Goal: Task Accomplishment & Management: Use online tool/utility

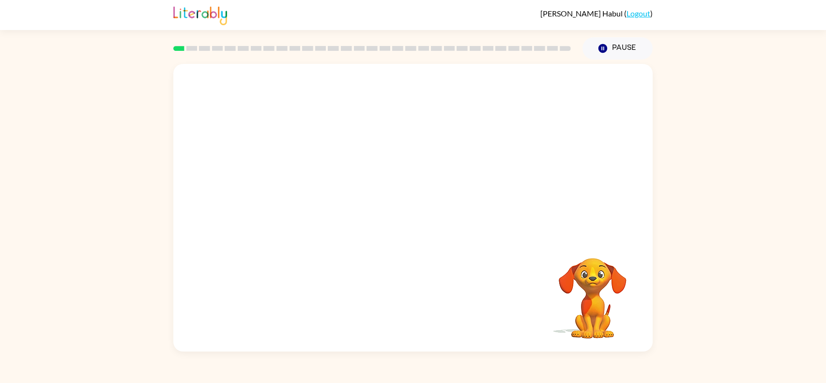
click at [438, 188] on video "Your browser must support playing .mp4 files to use Literably. Please try using…" at bounding box center [412, 151] width 479 height 174
click at [439, 188] on video "Your browser must support playing .mp4 files to use Literably. Please try using…" at bounding box center [412, 151] width 479 height 174
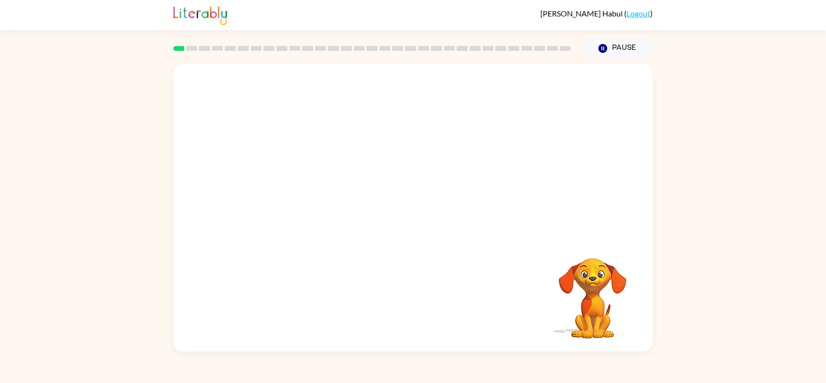
click at [439, 188] on video "Your browser must support playing .mp4 files to use Literably. Please try using…" at bounding box center [412, 151] width 479 height 174
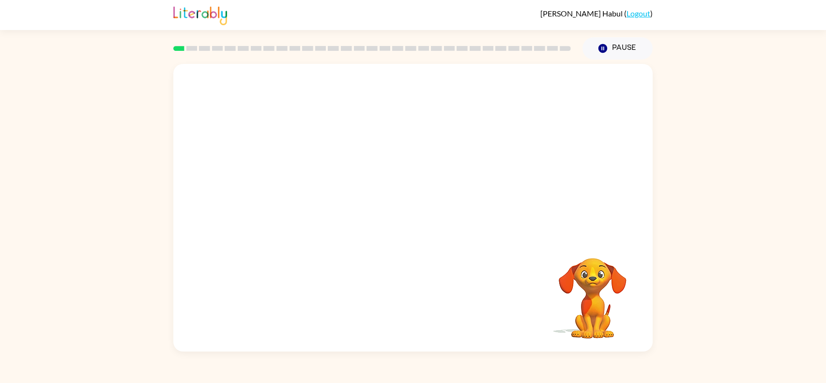
click at [439, 188] on video "Your browser must support playing .mp4 files to use Literably. Please try using…" at bounding box center [412, 151] width 479 height 174
click at [436, 188] on video "Your browser must support playing .mp4 files to use Literably. Please try using…" at bounding box center [412, 151] width 479 height 174
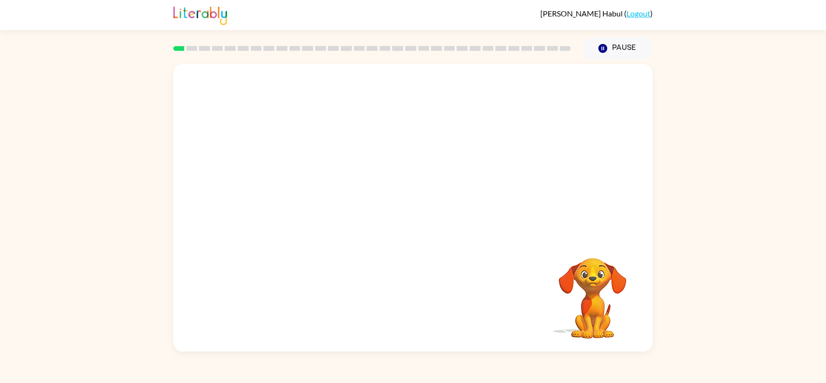
click at [436, 188] on video "Your browser must support playing .mp4 files to use Literably. Please try using…" at bounding box center [412, 151] width 479 height 174
click at [436, 187] on video "Your browser must support playing .mp4 files to use Literably. Please try using…" at bounding box center [412, 151] width 479 height 174
click at [414, 203] on button "button" at bounding box center [413, 212] width 62 height 35
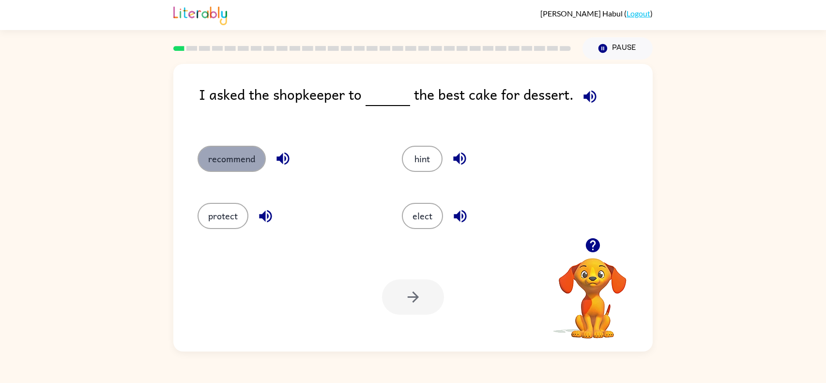
click at [225, 157] on button "recommend" at bounding box center [232, 159] width 68 height 26
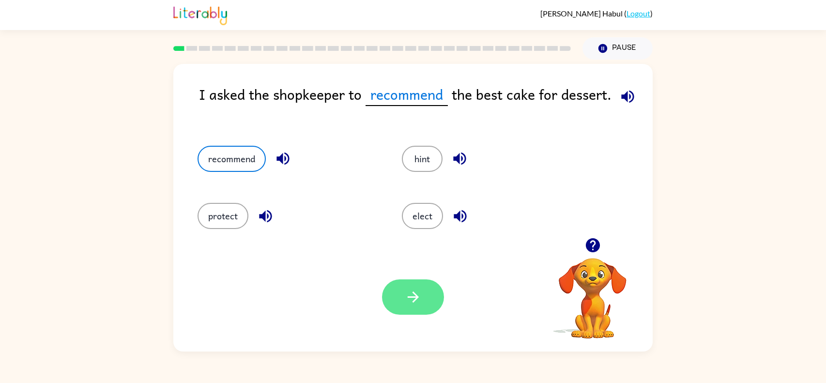
click at [418, 303] on icon "button" at bounding box center [413, 297] width 17 height 17
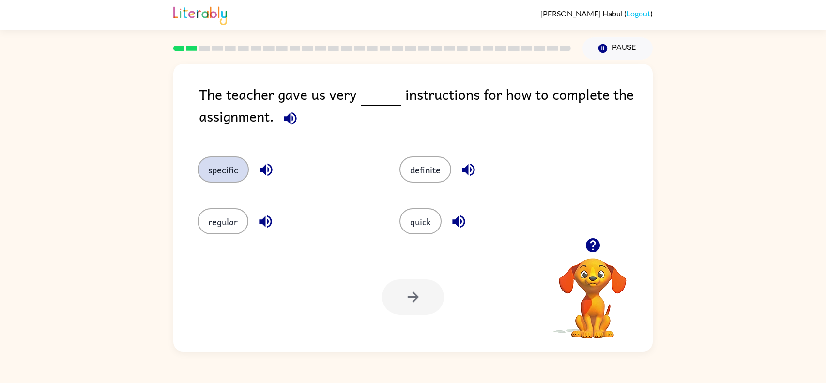
click at [230, 169] on button "specific" at bounding box center [223, 169] width 51 height 26
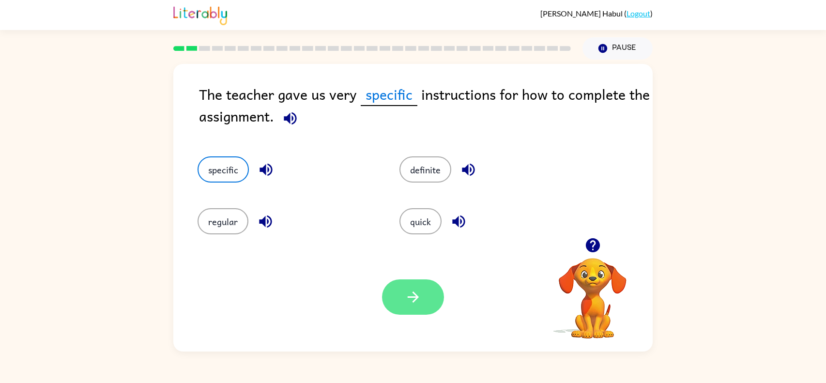
click at [429, 289] on button "button" at bounding box center [413, 296] width 62 height 35
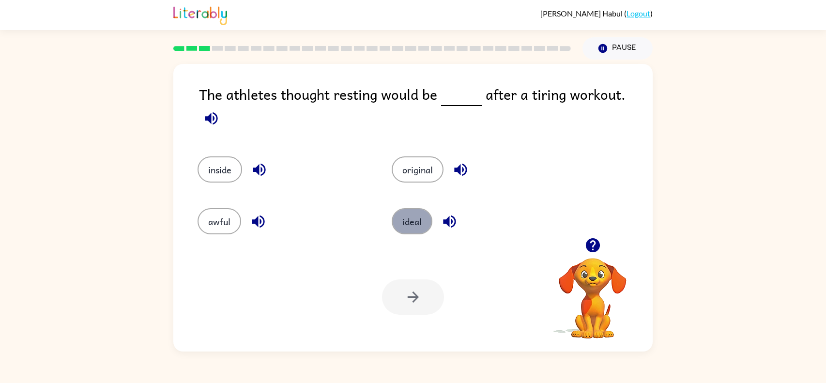
click at [415, 226] on button "ideal" at bounding box center [412, 221] width 41 height 26
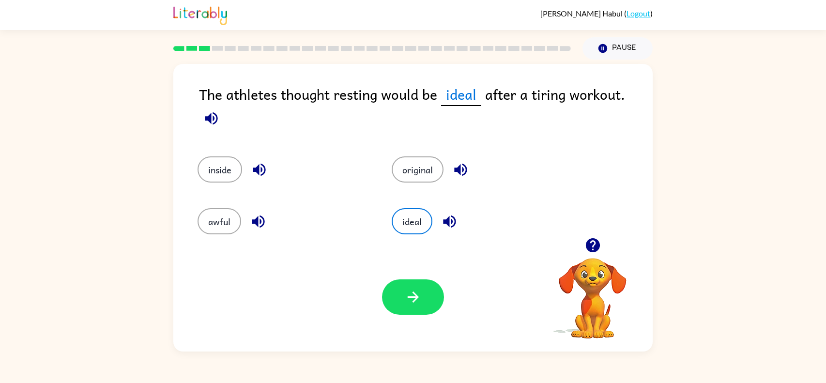
click at [425, 276] on div "Your browser must support playing .mp4 files to use Literably. Please try using…" at bounding box center [412, 297] width 479 height 109
click at [427, 287] on button "button" at bounding box center [413, 296] width 62 height 35
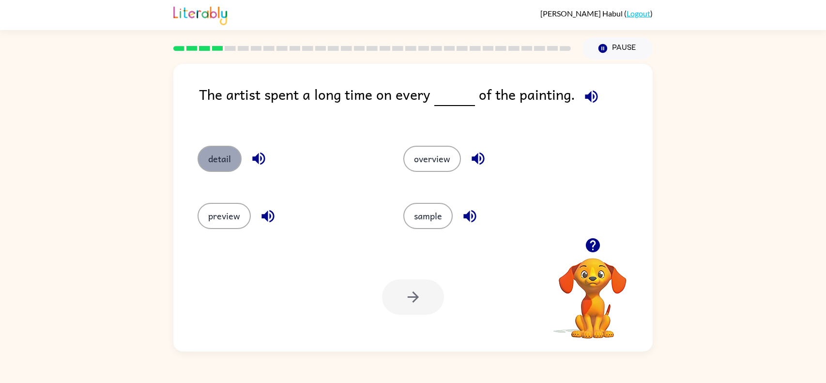
click at [218, 164] on button "detail" at bounding box center [220, 159] width 44 height 26
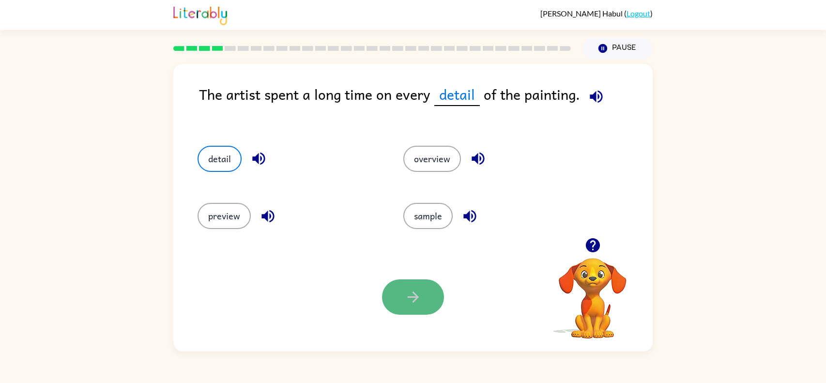
click at [423, 298] on button "button" at bounding box center [413, 296] width 62 height 35
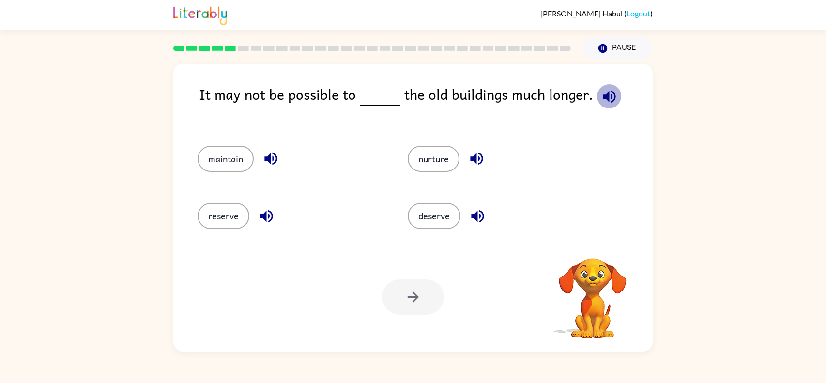
click at [607, 95] on icon "button" at bounding box center [609, 96] width 13 height 13
click at [239, 175] on div "maintain" at bounding box center [284, 155] width 210 height 57
click at [235, 167] on button "maintain" at bounding box center [226, 159] width 56 height 26
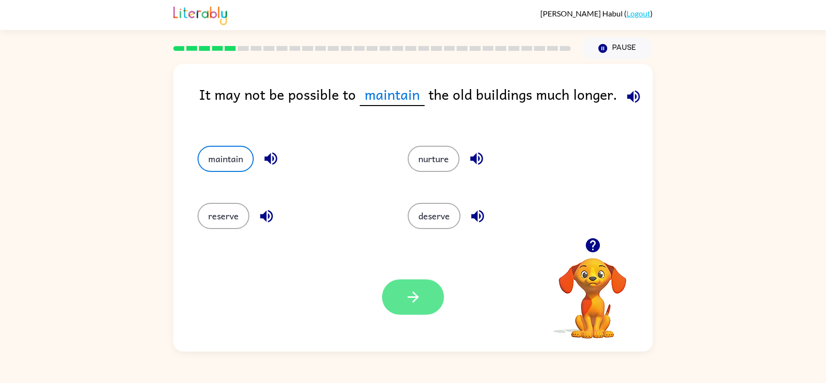
click at [415, 300] on icon "button" at bounding box center [412, 296] width 11 height 11
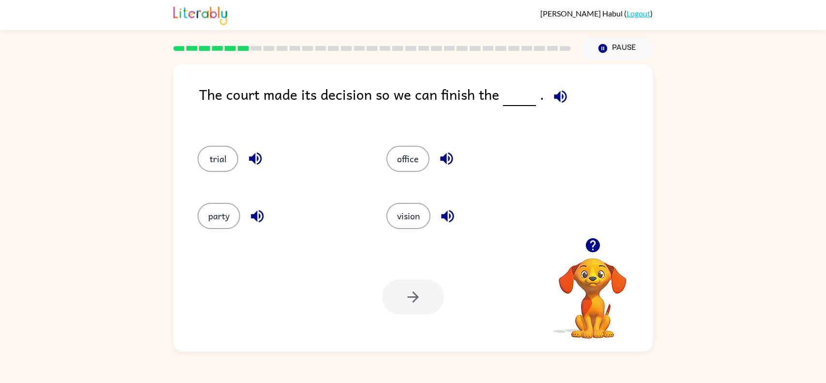
click at [557, 100] on icon "button" at bounding box center [560, 96] width 17 height 17
click at [403, 166] on button "office" at bounding box center [407, 159] width 43 height 26
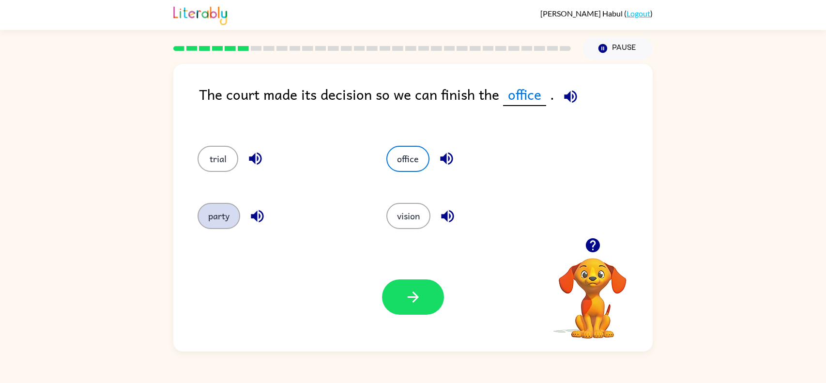
click at [221, 223] on button "party" at bounding box center [219, 216] width 43 height 26
click at [394, 174] on div "office" at bounding box center [462, 155] width 189 height 57
click at [408, 167] on button "office" at bounding box center [407, 159] width 43 height 26
click at [226, 158] on button "trial" at bounding box center [218, 159] width 41 height 26
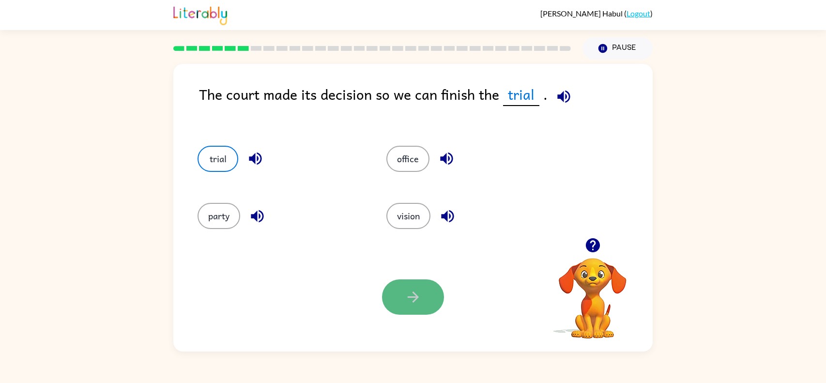
click at [414, 300] on icon "button" at bounding box center [412, 296] width 11 height 11
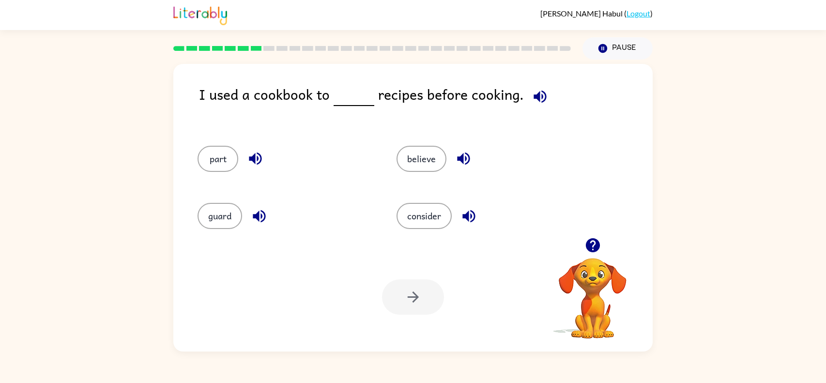
click at [535, 94] on icon "button" at bounding box center [540, 96] width 17 height 17
click at [535, 95] on icon "button" at bounding box center [540, 96] width 17 height 17
click at [532, 103] on icon "button" at bounding box center [540, 96] width 17 height 17
click at [456, 237] on div "consider" at bounding box center [477, 212] width 199 height 57
click at [431, 215] on button "consider" at bounding box center [423, 216] width 55 height 26
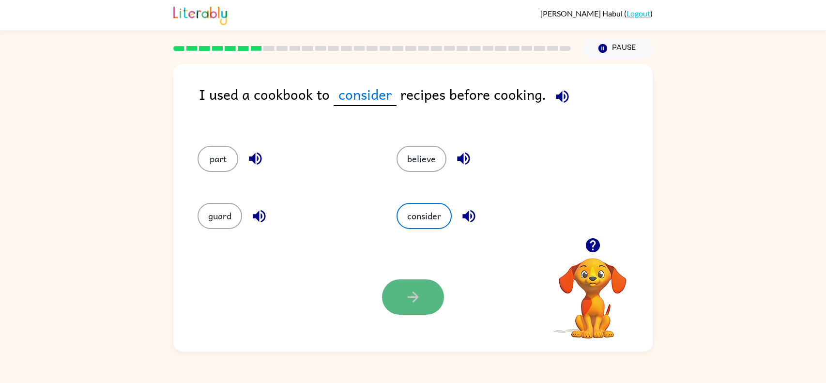
click at [421, 285] on button "button" at bounding box center [413, 296] width 62 height 35
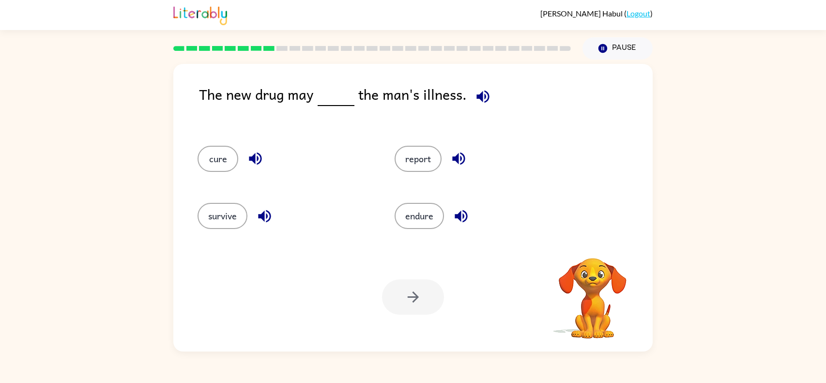
click at [482, 88] on icon "button" at bounding box center [482, 96] width 17 height 17
click at [220, 166] on button "cure" at bounding box center [218, 159] width 41 height 26
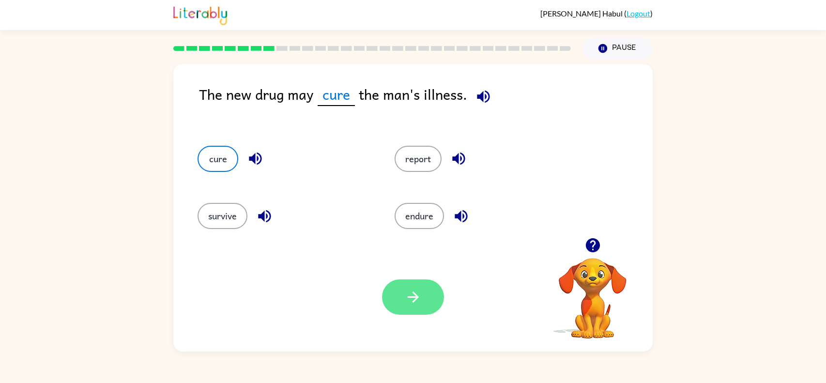
click at [425, 294] on button "button" at bounding box center [413, 296] width 62 height 35
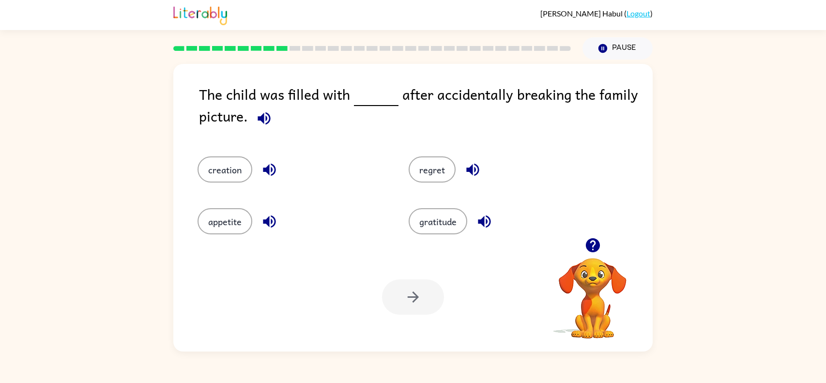
click at [274, 126] on span at bounding box center [262, 116] width 29 height 22
click at [259, 122] on icon "button" at bounding box center [264, 118] width 17 height 17
click at [435, 167] on button "regret" at bounding box center [432, 169] width 47 height 26
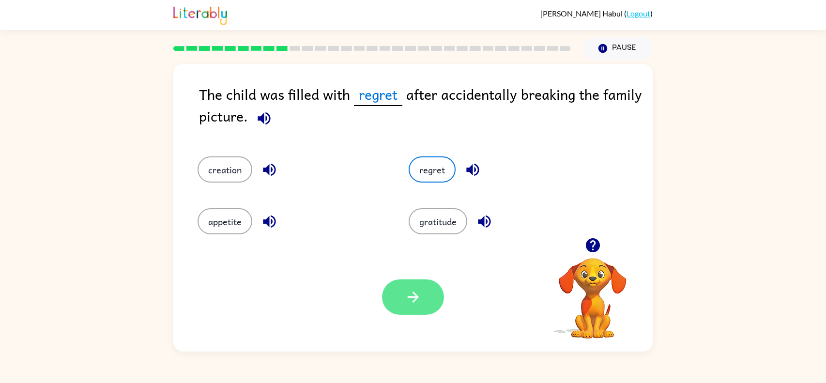
click at [423, 314] on button "button" at bounding box center [413, 296] width 62 height 35
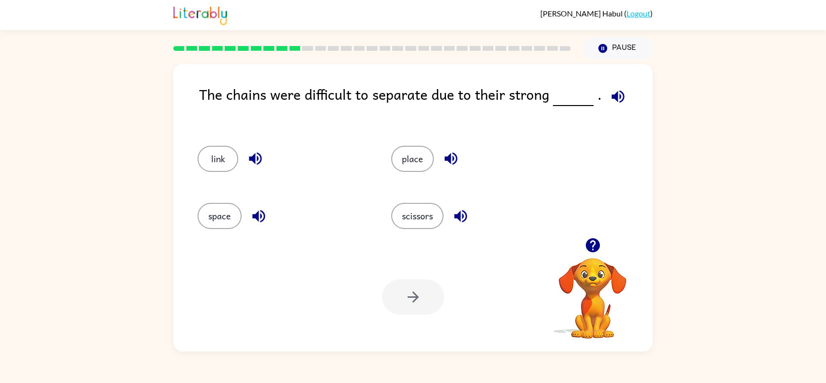
click at [648, 101] on div "The chains were difficult to separate due to their strong ." at bounding box center [426, 104] width 454 height 43
click at [623, 103] on button "button" at bounding box center [618, 96] width 25 height 25
click at [618, 98] on icon "button" at bounding box center [617, 96] width 17 height 17
click at [606, 102] on button "button" at bounding box center [618, 96] width 25 height 25
click at [214, 168] on button "link" at bounding box center [218, 159] width 41 height 26
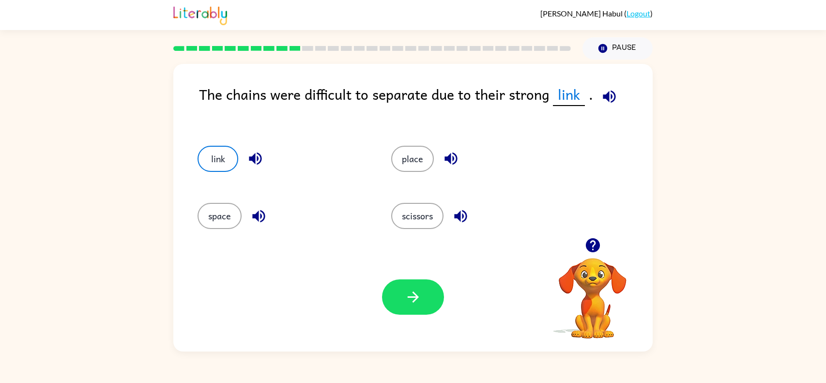
click at [255, 158] on icon "button" at bounding box center [255, 158] width 17 height 17
click at [437, 314] on div at bounding box center [413, 296] width 62 height 35
click at [394, 311] on button "button" at bounding box center [413, 296] width 62 height 35
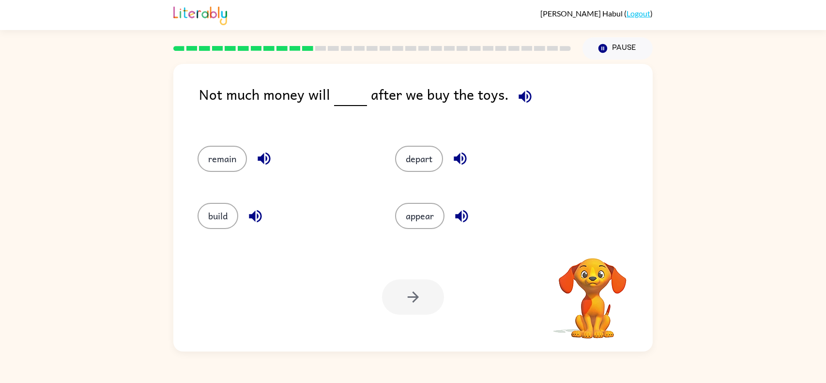
click at [530, 83] on div "Not much money will after we buy the toys." at bounding box center [426, 104] width 454 height 43
click at [518, 98] on icon "button" at bounding box center [524, 96] width 13 height 13
click at [222, 168] on button "remain" at bounding box center [222, 159] width 49 height 26
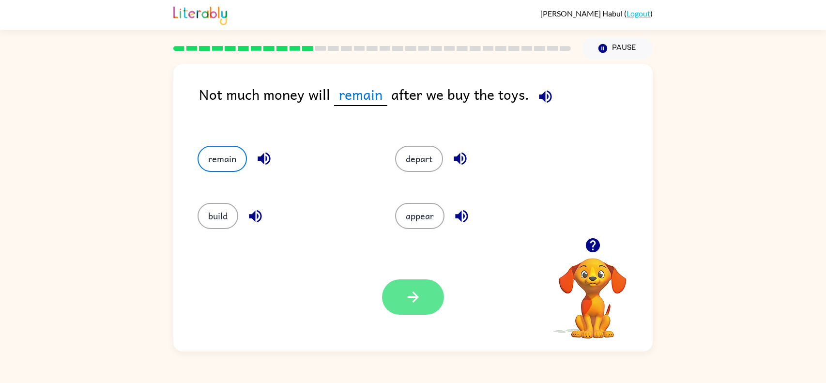
click at [424, 286] on button "button" at bounding box center [413, 296] width 62 height 35
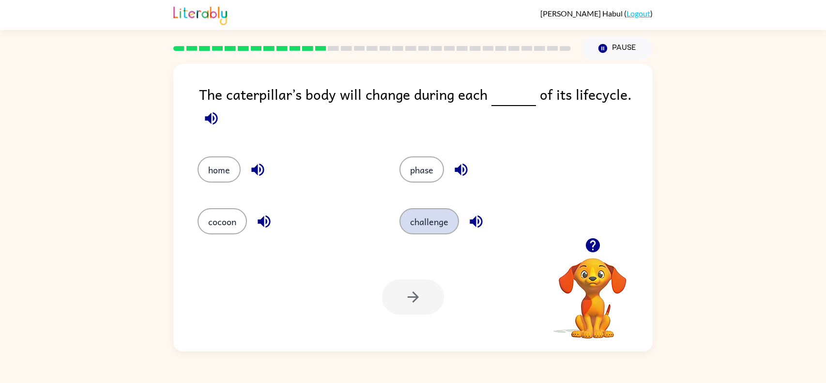
click at [423, 230] on button "challenge" at bounding box center [429, 221] width 60 height 26
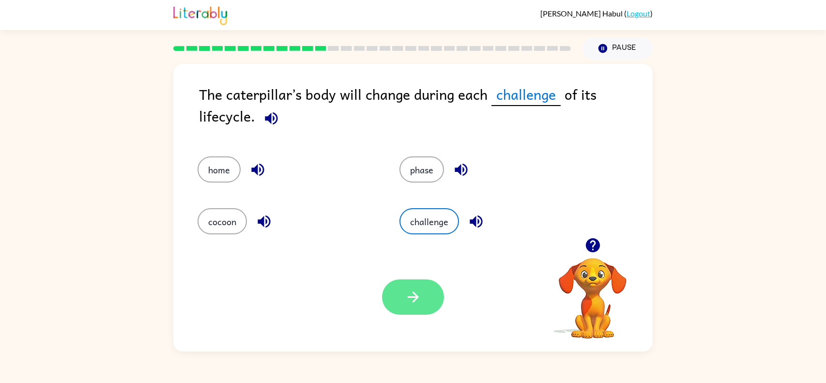
click at [435, 302] on button "button" at bounding box center [413, 296] width 62 height 35
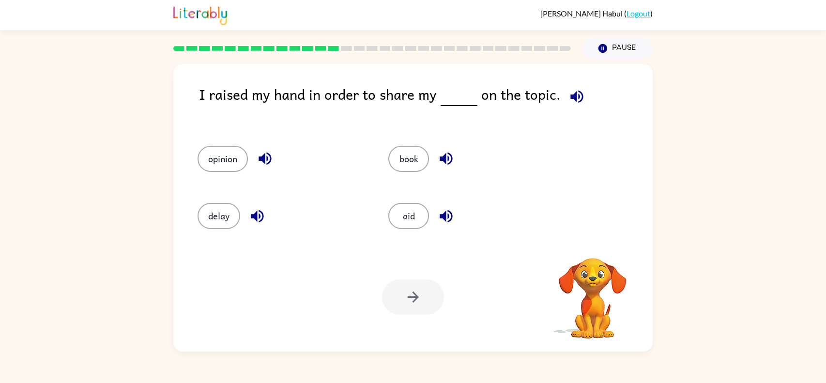
click at [564, 96] on button "button" at bounding box center [576, 96] width 25 height 25
click at [208, 158] on button "opinion" at bounding box center [223, 159] width 50 height 26
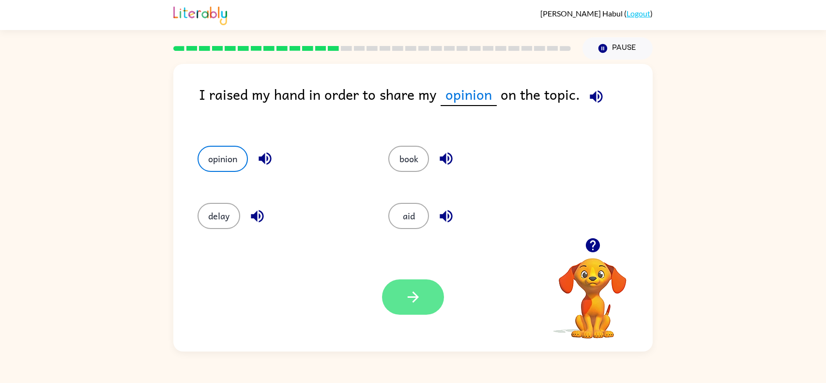
click at [422, 289] on button "button" at bounding box center [413, 296] width 62 height 35
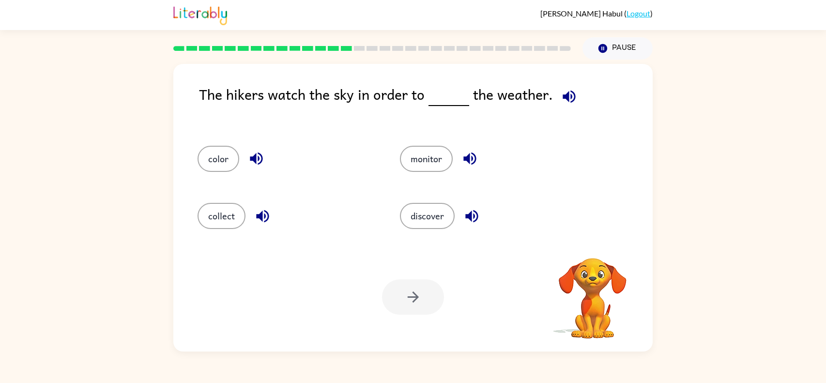
click at [563, 106] on button "button" at bounding box center [569, 96] width 25 height 25
click at [567, 98] on icon "button" at bounding box center [569, 96] width 17 height 17
click at [208, 219] on button "collect" at bounding box center [222, 216] width 48 height 26
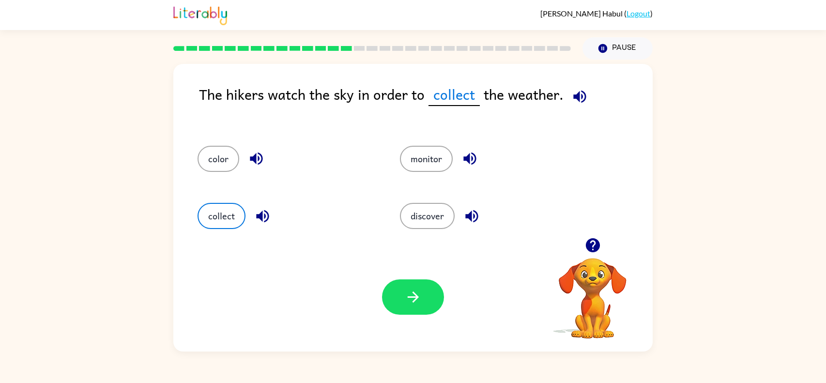
click at [440, 190] on div "discover" at bounding box center [482, 212] width 202 height 57
click at [441, 168] on button "monitor" at bounding box center [426, 159] width 53 height 26
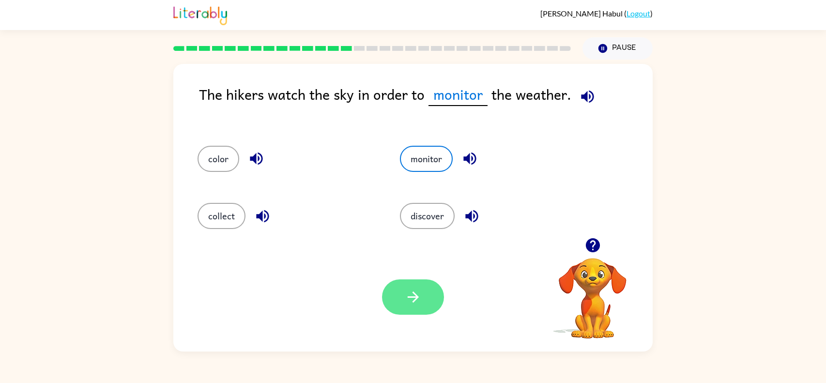
click at [424, 301] on button "button" at bounding box center [413, 296] width 62 height 35
click at [687, 288] on div "The hikers watch the sky in order to monitor the weather. color monitor collect…" at bounding box center [413, 206] width 826 height 292
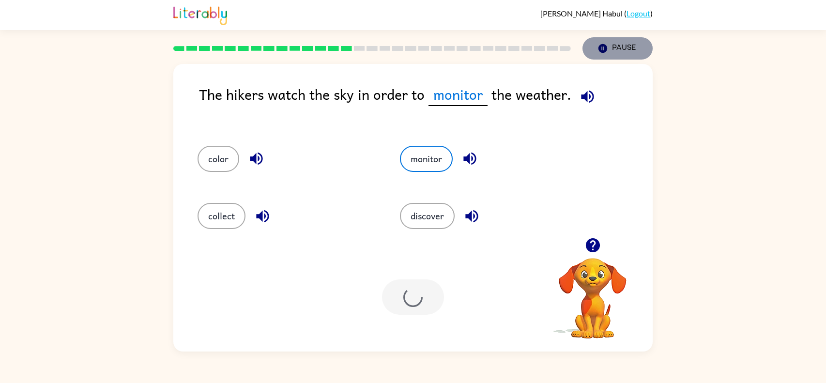
click at [596, 55] on button "Pause Pause" at bounding box center [617, 48] width 70 height 22
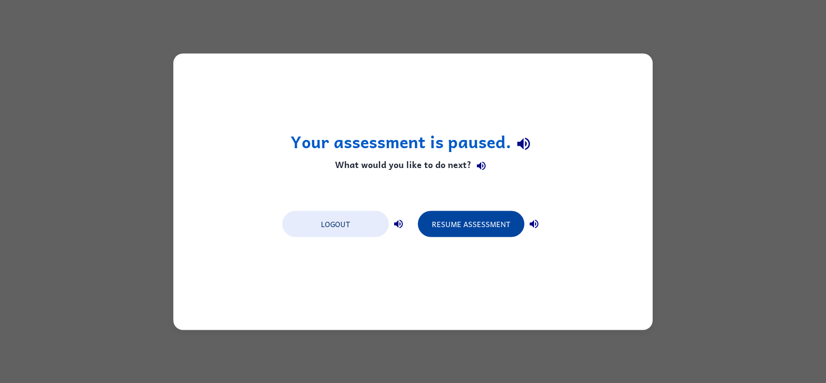
click at [482, 221] on button "Resume Assessment" at bounding box center [471, 224] width 106 height 26
click at [469, 232] on button "Resume Assessment" at bounding box center [471, 224] width 106 height 26
click at [446, 227] on button "Resume Assessment" at bounding box center [471, 224] width 106 height 26
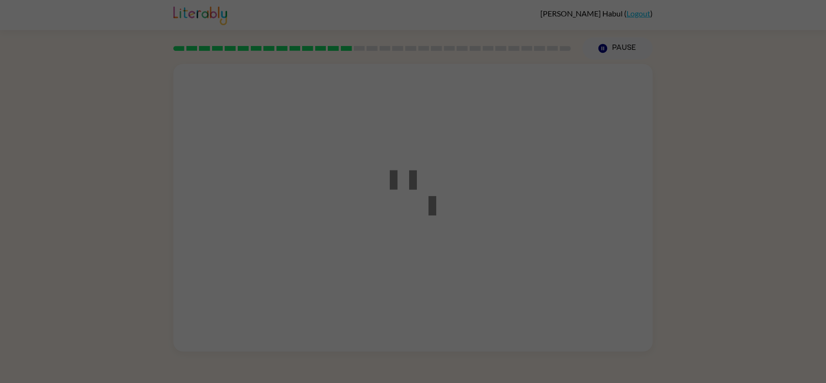
click at [446, 227] on div at bounding box center [412, 191] width 87 height 109
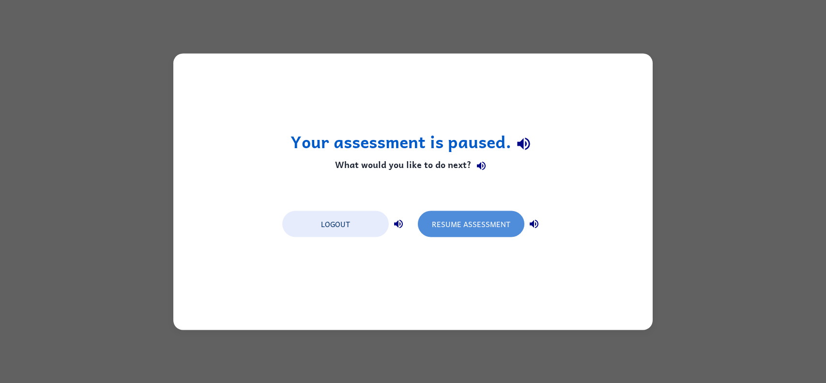
click at [446, 227] on button "Resume Assessment" at bounding box center [471, 224] width 106 height 26
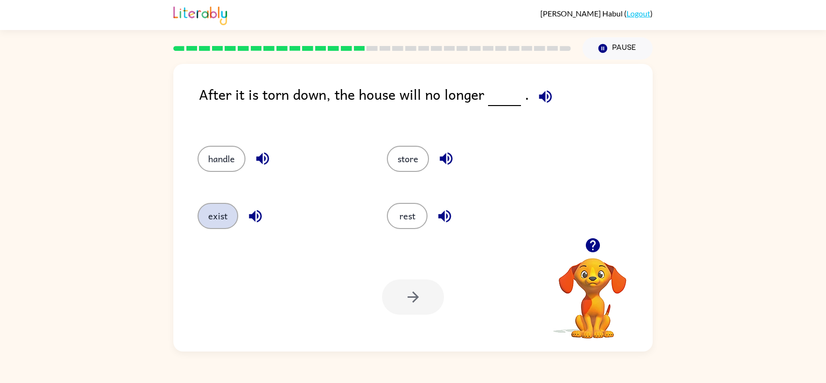
click at [222, 213] on button "exist" at bounding box center [218, 216] width 41 height 26
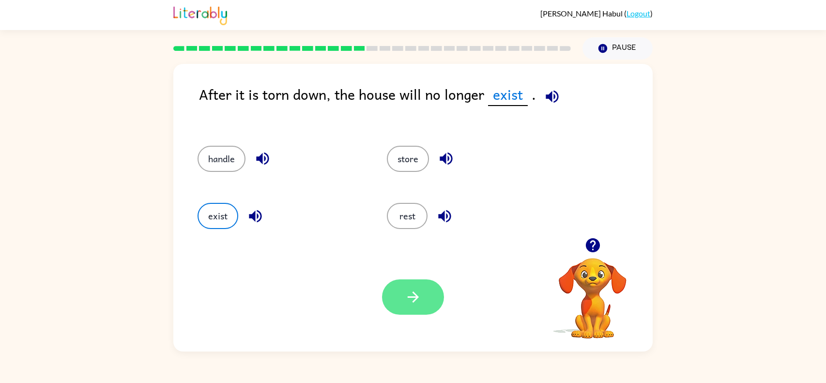
click at [395, 292] on button "button" at bounding box center [413, 296] width 62 height 35
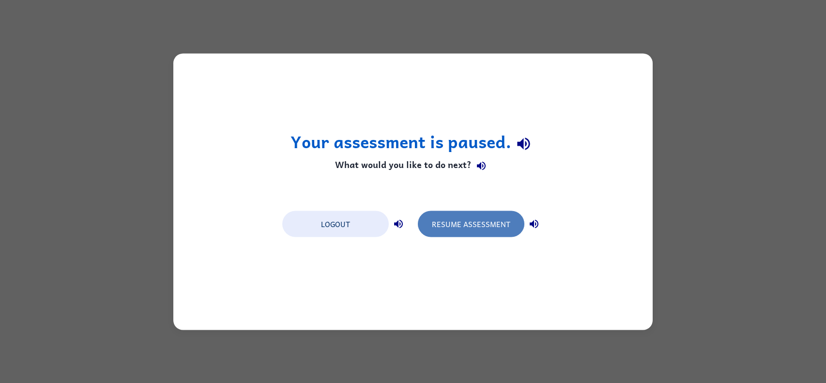
click at [435, 212] on button "Resume Assessment" at bounding box center [471, 224] width 106 height 26
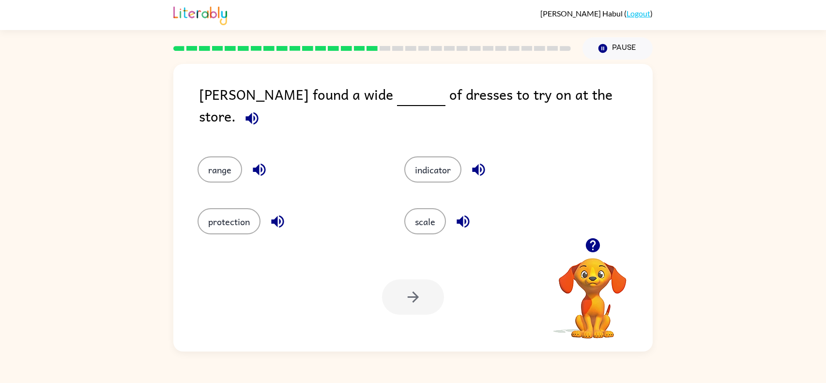
click at [260, 110] on icon "button" at bounding box center [251, 118] width 17 height 17
click at [224, 160] on button "range" at bounding box center [220, 169] width 45 height 26
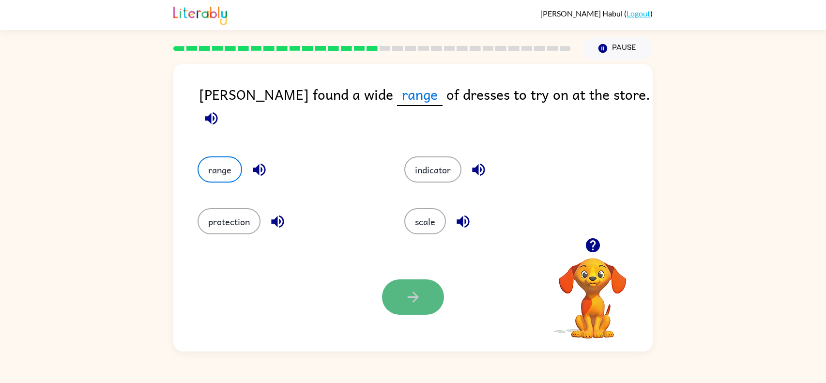
click at [396, 291] on button "button" at bounding box center [413, 296] width 62 height 35
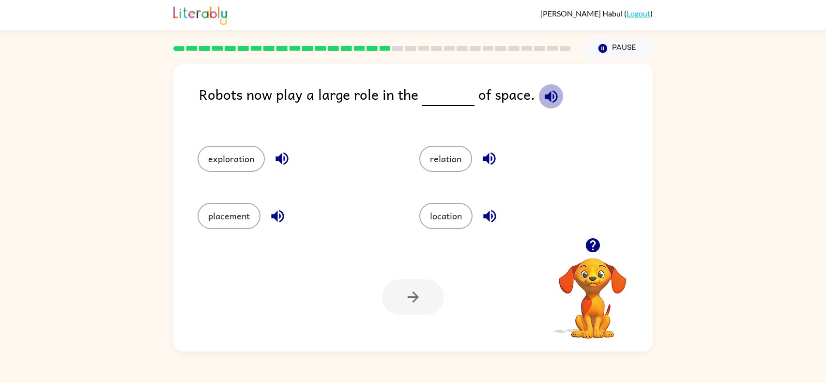
click at [543, 100] on icon "button" at bounding box center [551, 96] width 17 height 17
click at [248, 155] on button "exploration" at bounding box center [231, 159] width 67 height 26
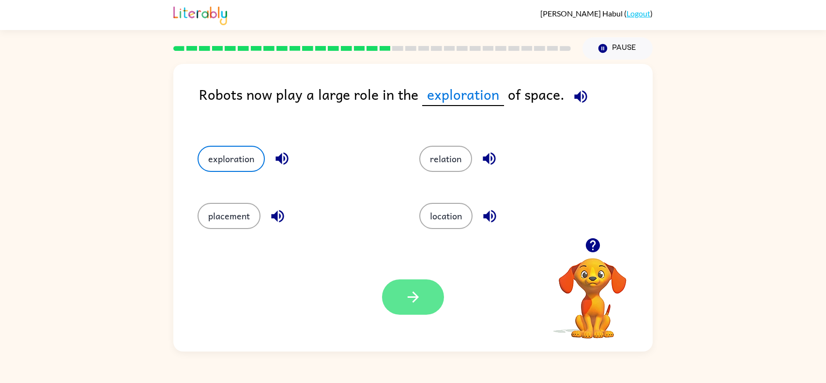
click at [402, 281] on button "button" at bounding box center [413, 296] width 62 height 35
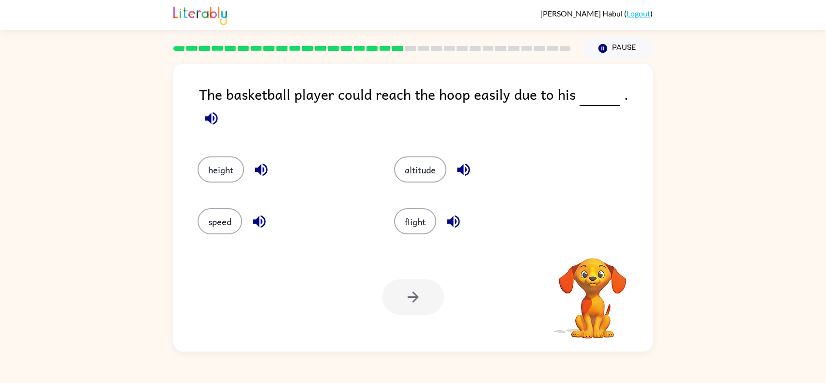
click at [220, 110] on icon "button" at bounding box center [211, 118] width 17 height 17
click at [212, 165] on button "height" at bounding box center [221, 169] width 46 height 26
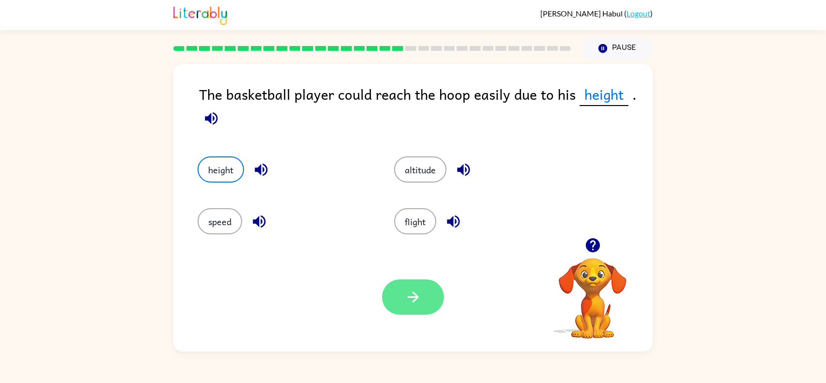
click at [424, 293] on button "button" at bounding box center [413, 296] width 62 height 35
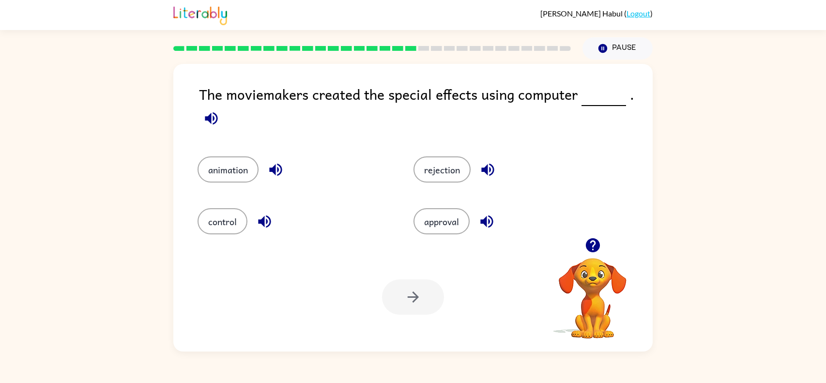
click at [212, 123] on icon "button" at bounding box center [211, 118] width 17 height 17
click at [235, 178] on button "animation" at bounding box center [228, 169] width 61 height 26
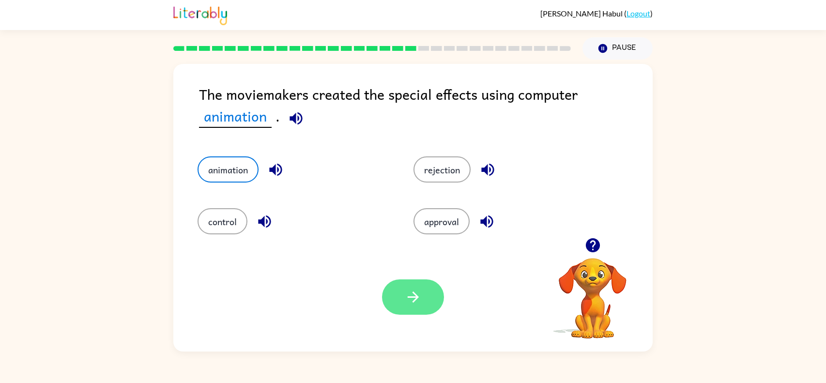
click at [436, 309] on button "button" at bounding box center [413, 296] width 62 height 35
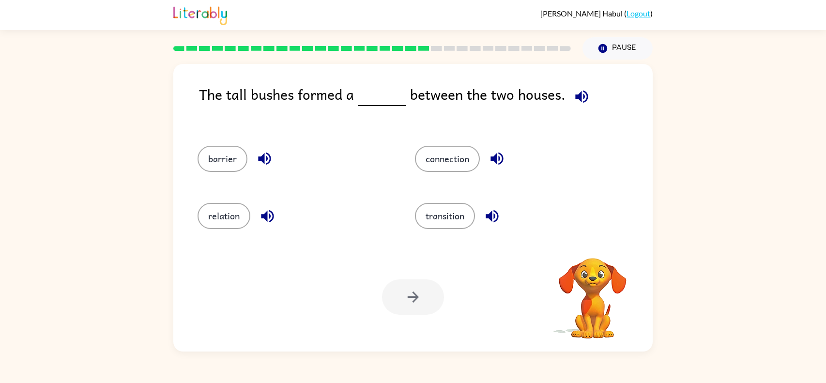
click at [575, 92] on icon "button" at bounding box center [581, 96] width 17 height 17
click at [216, 157] on button "barrier" at bounding box center [223, 159] width 50 height 26
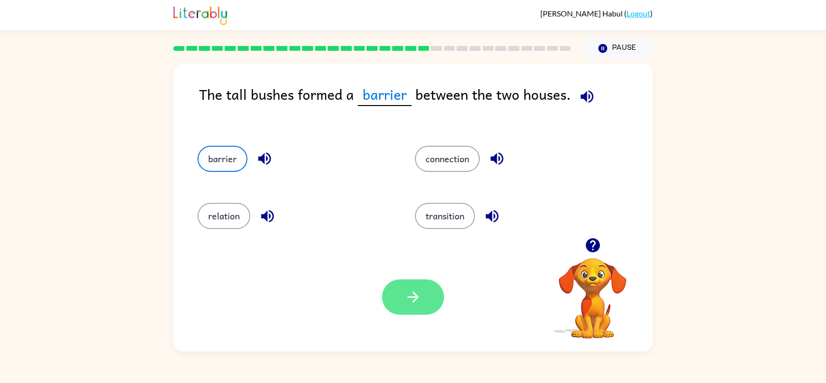
click at [402, 301] on button "button" at bounding box center [413, 296] width 62 height 35
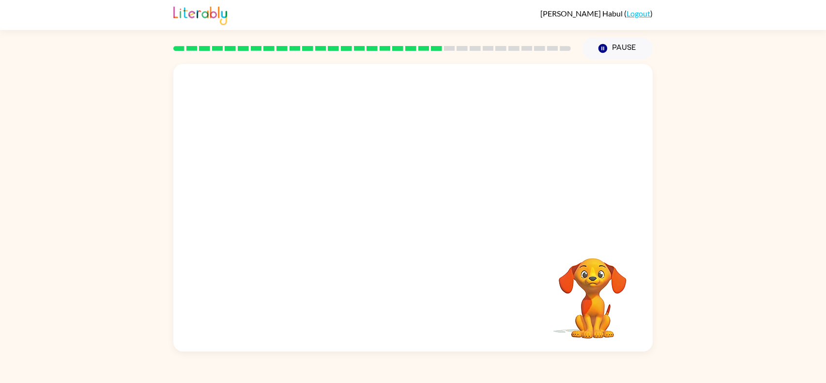
click at [318, 212] on video "Your browser must support playing .mp4 files to use Literably. Please try using…" at bounding box center [412, 151] width 479 height 174
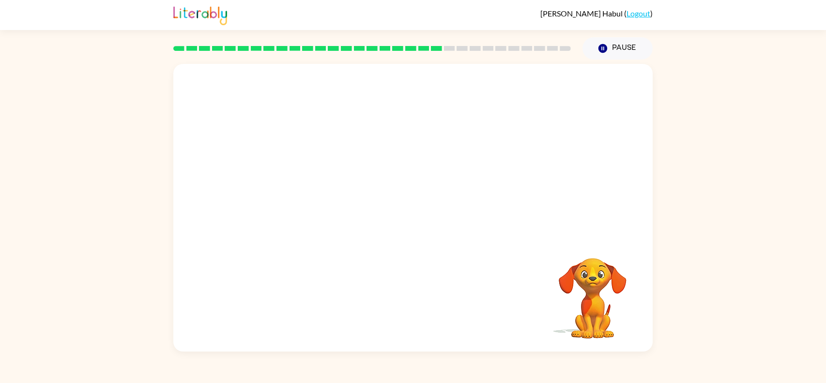
click at [318, 212] on video "Your browser must support playing .mp4 files to use Literably. Please try using…" at bounding box center [412, 151] width 479 height 174
click at [419, 211] on icon "button" at bounding box center [413, 212] width 17 height 17
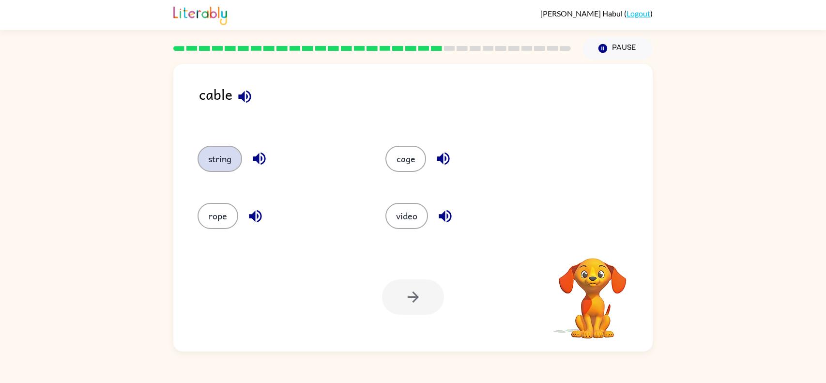
click at [213, 159] on button "string" at bounding box center [220, 159] width 45 height 26
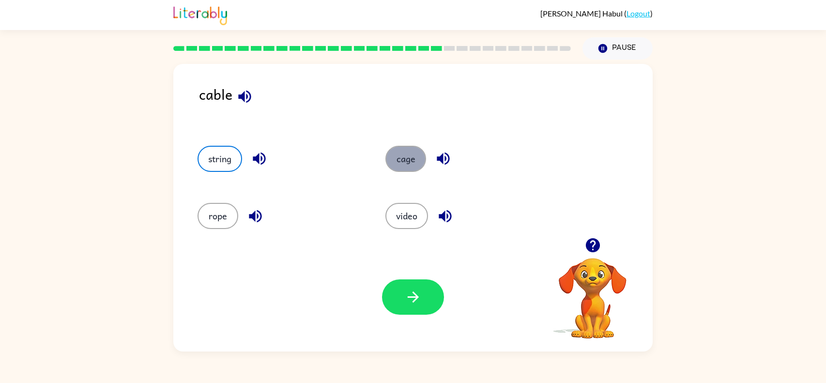
click at [405, 163] on button "cage" at bounding box center [405, 159] width 41 height 26
click at [223, 163] on button "string" at bounding box center [220, 159] width 45 height 26
click at [430, 302] on button "button" at bounding box center [413, 296] width 62 height 35
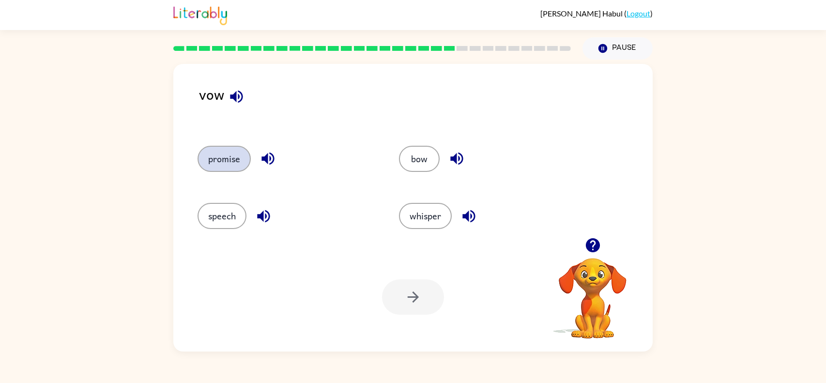
click at [213, 154] on button "promise" at bounding box center [224, 159] width 53 height 26
click at [431, 305] on button "button" at bounding box center [413, 296] width 62 height 35
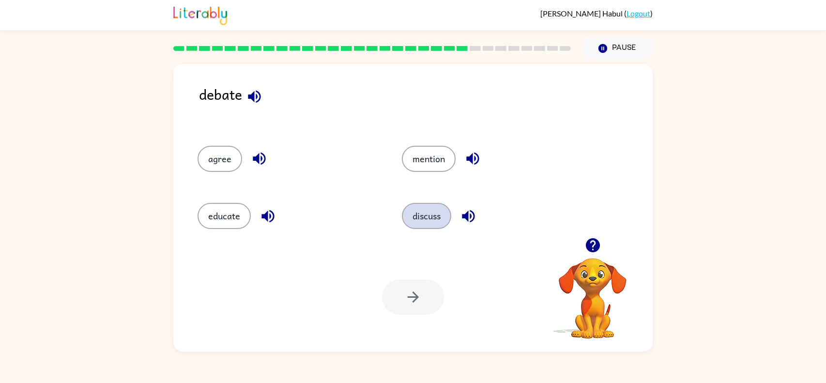
click at [439, 207] on button "discuss" at bounding box center [426, 216] width 49 height 26
click at [421, 289] on icon "button" at bounding box center [413, 297] width 17 height 17
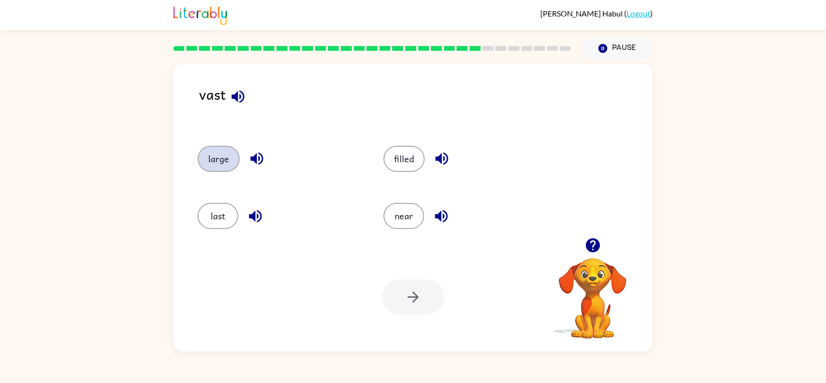
click at [216, 160] on button "large" at bounding box center [219, 159] width 42 height 26
click at [435, 311] on button "button" at bounding box center [413, 296] width 62 height 35
click at [414, 287] on div at bounding box center [413, 296] width 62 height 35
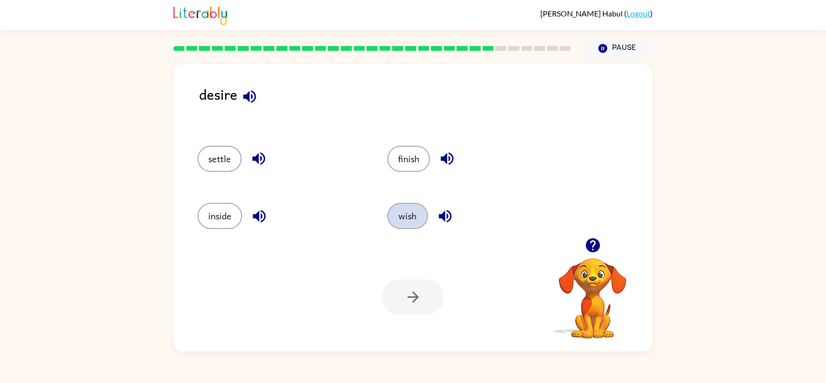
click at [413, 216] on button "wish" at bounding box center [407, 216] width 41 height 26
click at [423, 305] on button "button" at bounding box center [413, 296] width 62 height 35
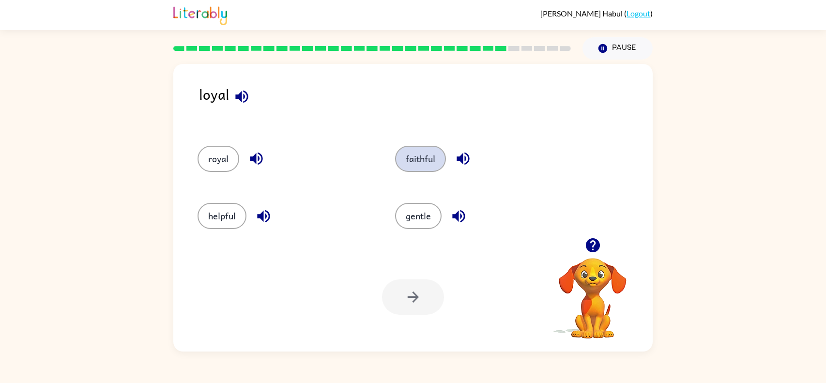
click at [424, 150] on button "faithful" at bounding box center [420, 159] width 51 height 26
click at [428, 304] on button "button" at bounding box center [413, 296] width 62 height 35
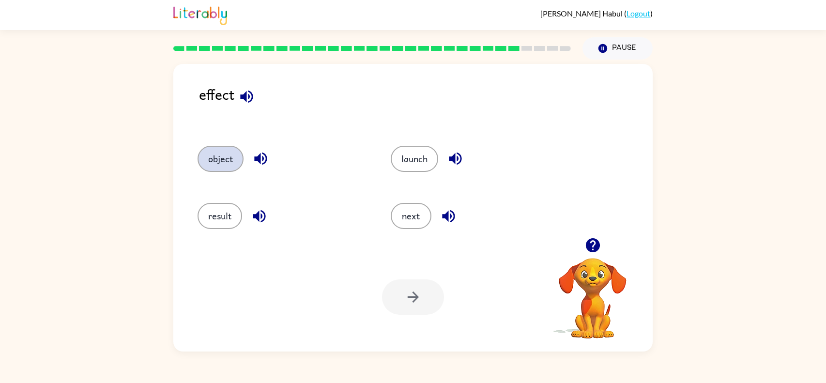
click at [208, 152] on button "object" at bounding box center [221, 159] width 46 height 26
click at [243, 104] on icon "button" at bounding box center [246, 96] width 17 height 17
click at [402, 313] on button "button" at bounding box center [413, 296] width 62 height 35
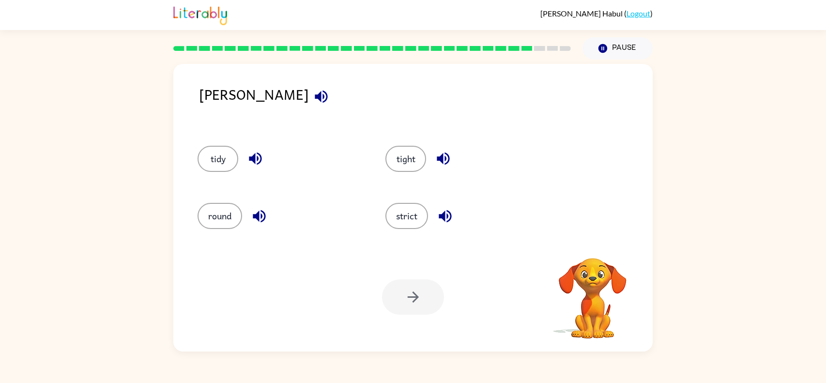
click at [313, 88] on icon "button" at bounding box center [321, 96] width 17 height 17
click at [309, 95] on button "button" at bounding box center [321, 96] width 25 height 25
click at [257, 223] on icon "button" at bounding box center [259, 216] width 17 height 17
click at [400, 295] on div at bounding box center [413, 296] width 62 height 35
click at [213, 211] on button "round" at bounding box center [220, 216] width 45 height 26
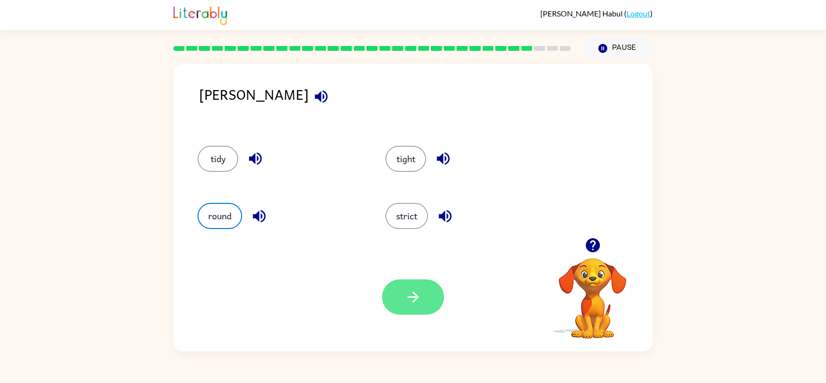
click at [421, 296] on button "button" at bounding box center [413, 296] width 62 height 35
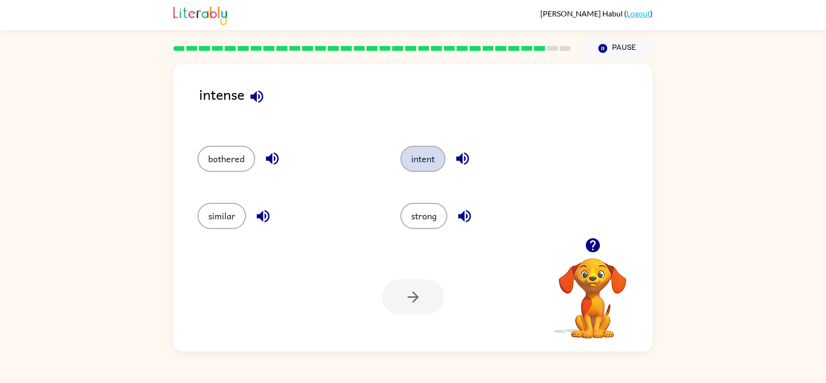
click at [428, 154] on button "intent" at bounding box center [422, 159] width 45 height 26
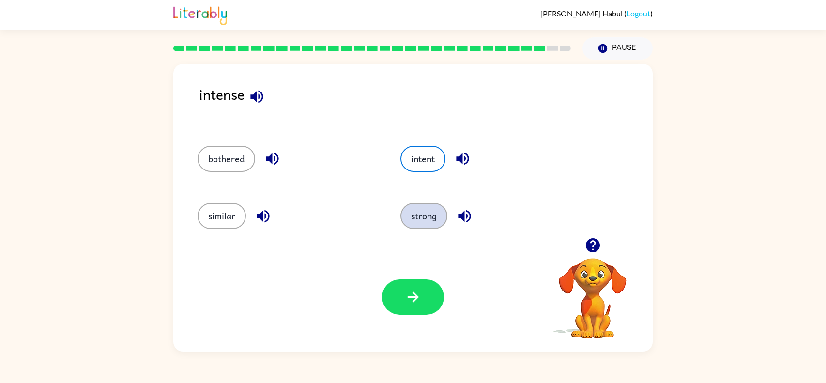
click at [442, 213] on button "strong" at bounding box center [423, 216] width 47 height 26
click at [416, 155] on button "intent" at bounding box center [422, 159] width 45 height 26
click at [420, 300] on icon "button" at bounding box center [413, 297] width 17 height 17
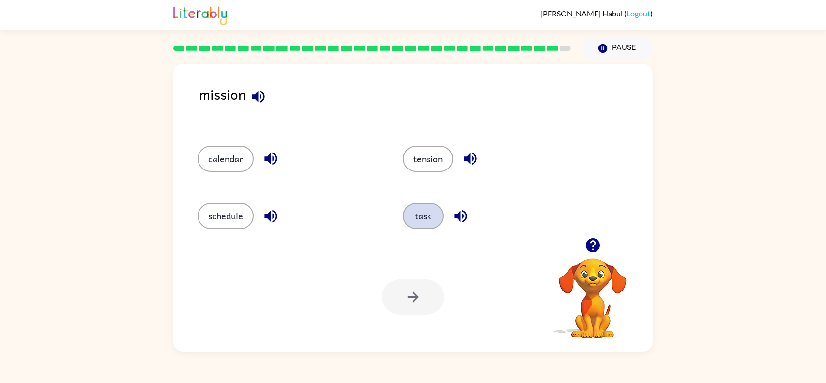
click at [421, 213] on button "task" at bounding box center [423, 216] width 41 height 26
click at [422, 302] on button "button" at bounding box center [413, 296] width 62 height 35
